Goal: Find specific page/section: Find specific page/section

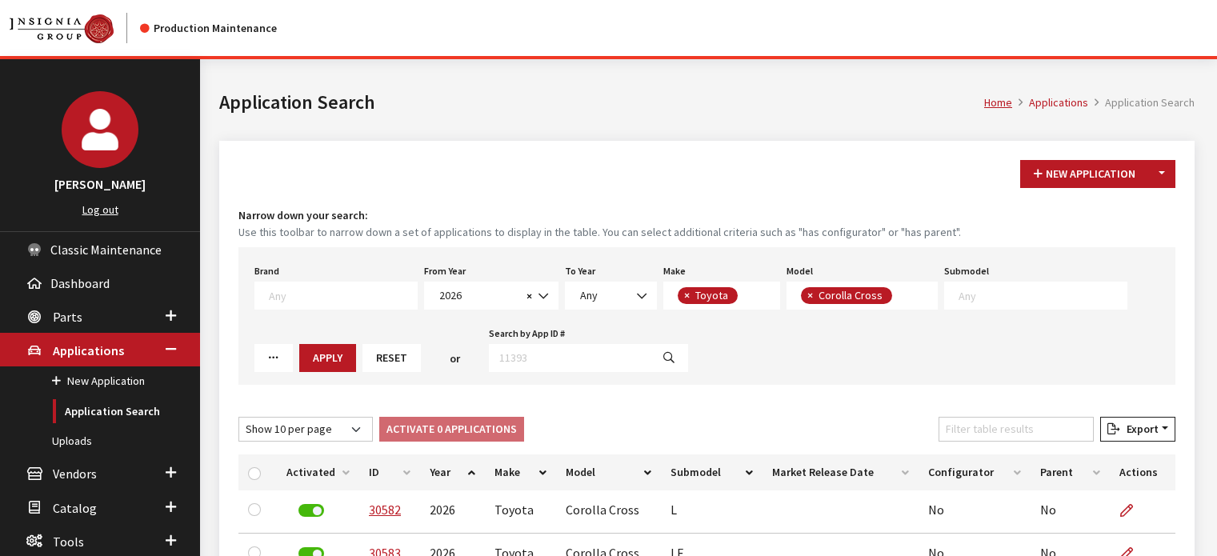
select select "2026"
select select "20"
select select "1191"
click at [158, 421] on link "Application Search" at bounding box center [100, 412] width 200 height 30
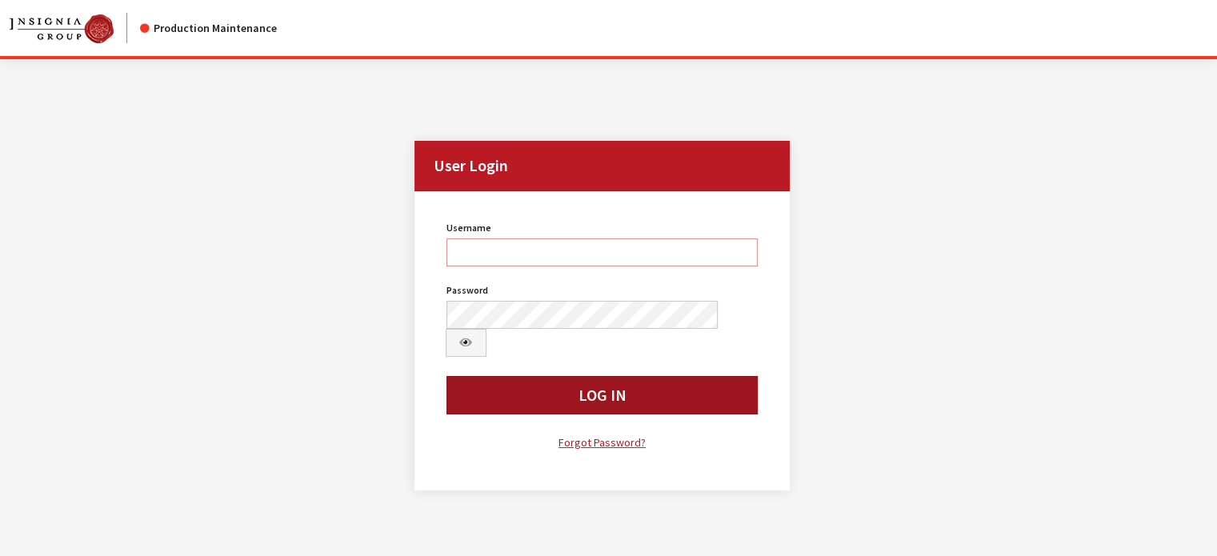
type input "kdart"
click at [491, 376] on button "Log In" at bounding box center [603, 395] width 312 height 38
